Goal: Communication & Community: Ask a question

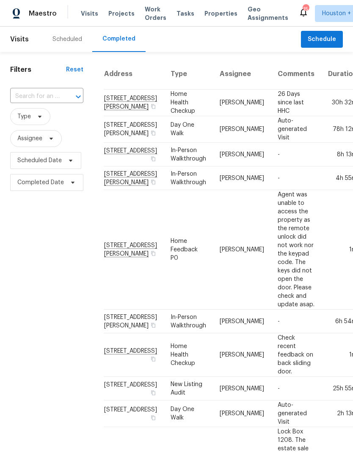
click at [27, 94] on input "text" at bounding box center [34, 96] width 49 height 13
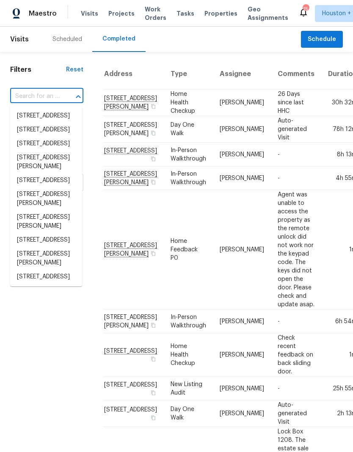
click at [61, 43] on div "Scheduled" at bounding box center [67, 39] width 30 height 8
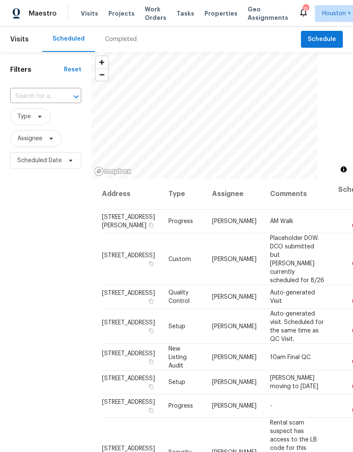
click at [19, 98] on input "text" at bounding box center [33, 96] width 47 height 13
type input "5108 h"
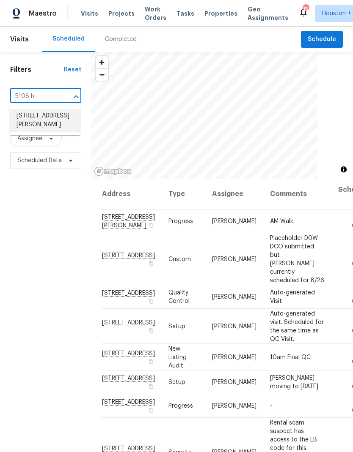
click at [31, 123] on li "[STREET_ADDRESS][PERSON_NAME]" at bounding box center [45, 120] width 71 height 23
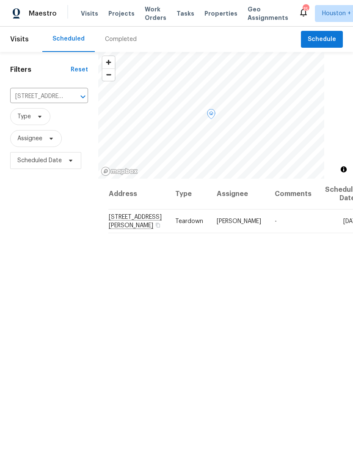
click at [0, 0] on icon at bounding box center [0, 0] width 0 height 0
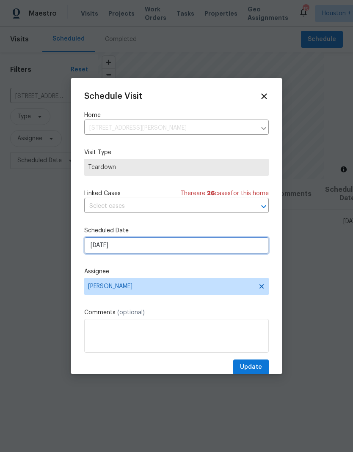
click at [226, 244] on input "[DATE]" at bounding box center [176, 245] width 184 height 17
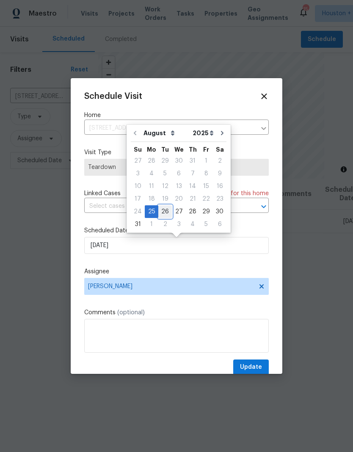
click at [164, 214] on div "26" at bounding box center [165, 212] width 14 height 12
type input "[DATE]"
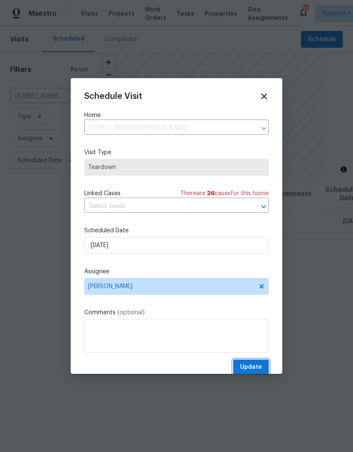
click at [252, 372] on span "Update" at bounding box center [251, 367] width 22 height 11
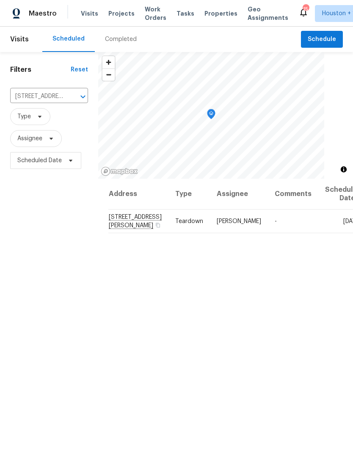
click at [26, 101] on input "[STREET_ADDRESS][PERSON_NAME]" at bounding box center [37, 96] width 54 height 13
type input "7819 p"
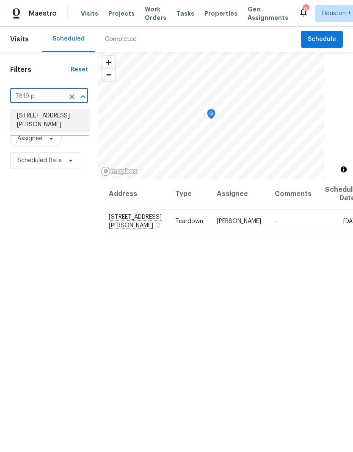
click at [29, 130] on li "[STREET_ADDRESS][PERSON_NAME]" at bounding box center [49, 120] width 79 height 23
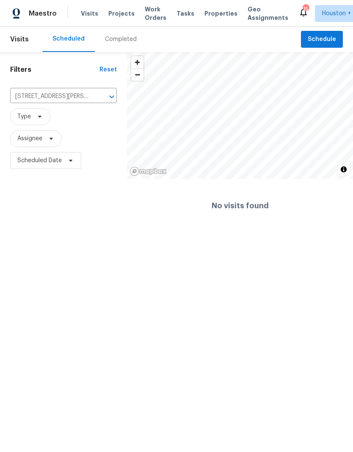
click at [99, 97] on icon "Clear" at bounding box center [100, 97] width 8 height 8
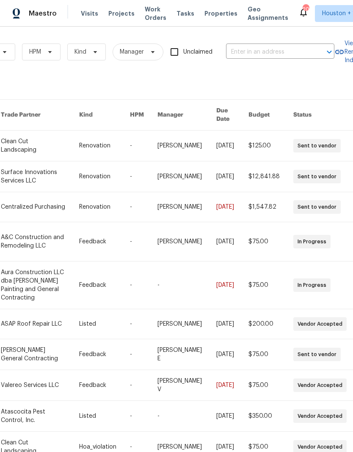
scroll to position [0, 139]
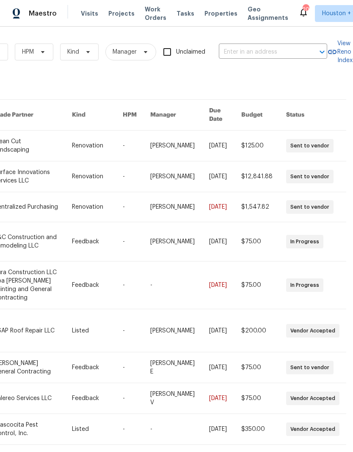
click at [278, 56] on input "text" at bounding box center [261, 52] width 85 height 13
type input "4802"
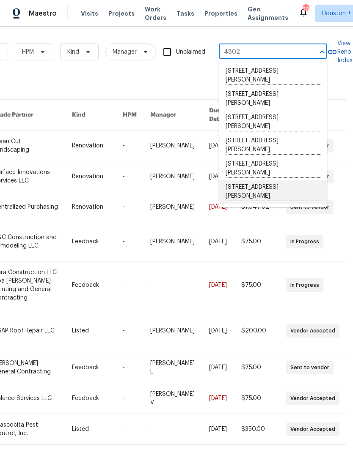
click at [293, 185] on li "4802 Sherman Blvd, Galveston, TX 77551" at bounding box center [273, 192] width 108 height 23
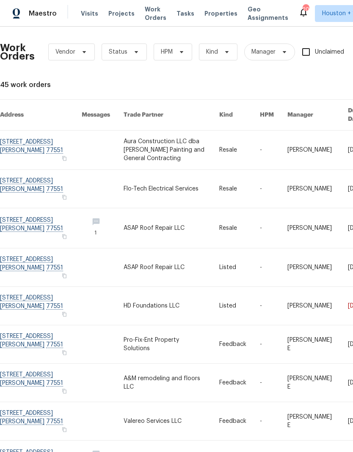
click at [125, 184] on link at bounding box center [171, 189] width 96 height 38
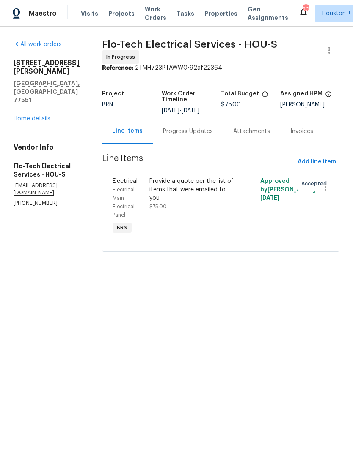
click at [200, 134] on div "Progress Updates" at bounding box center [188, 131] width 50 height 8
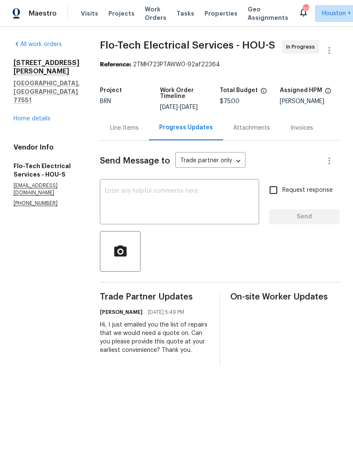
click at [224, 202] on textarea at bounding box center [179, 203] width 149 height 30
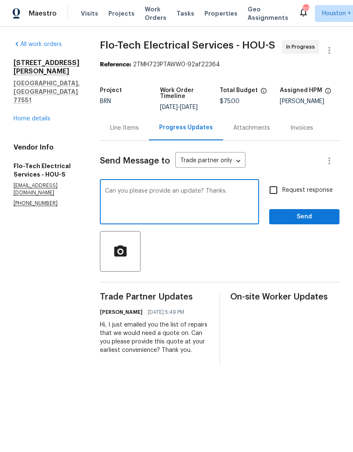
type textarea "Can you please provide an update? Thanks."
click at [272, 190] on input "Request response" at bounding box center [273, 190] width 18 height 18
checkbox input "true"
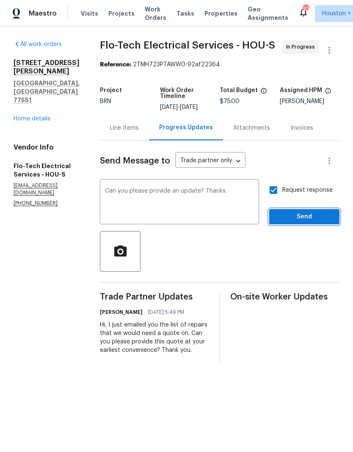
click at [304, 215] on span "Send" at bounding box center [304, 217] width 57 height 11
